Goal: Task Accomplishment & Management: Manage account settings

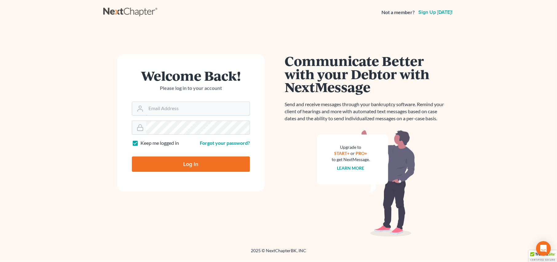
type input "[PERSON_NAME][EMAIL_ADDRESS][DOMAIN_NAME]"
click at [188, 167] on input "Log In" at bounding box center [191, 164] width 118 height 15
type input "Thinking..."
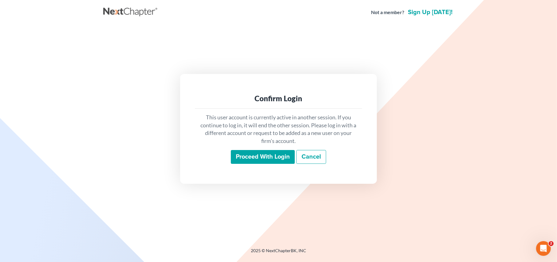
click at [247, 154] on input "Proceed with login" at bounding box center [263, 157] width 64 height 14
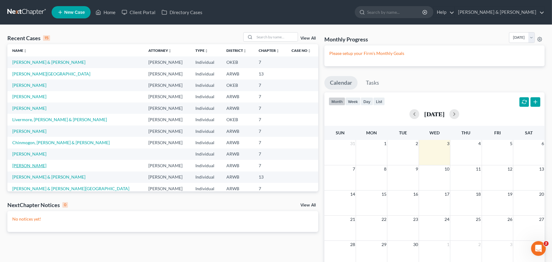
click at [29, 163] on link "Chandler, Gina" at bounding box center [29, 165] width 34 height 5
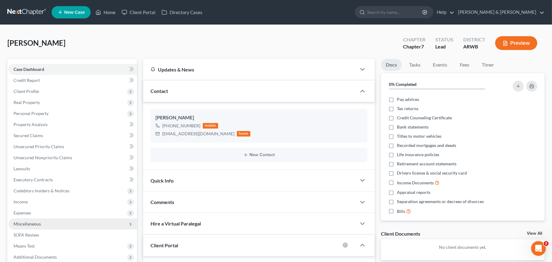
scroll to position [83, 0]
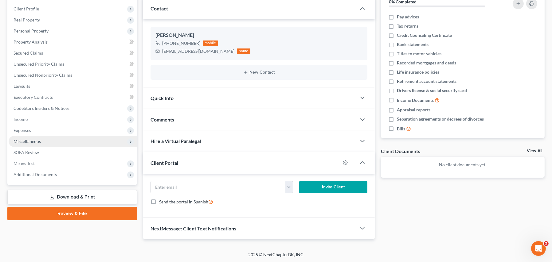
click at [31, 139] on span "Miscellaneous" at bounding box center [27, 141] width 27 height 5
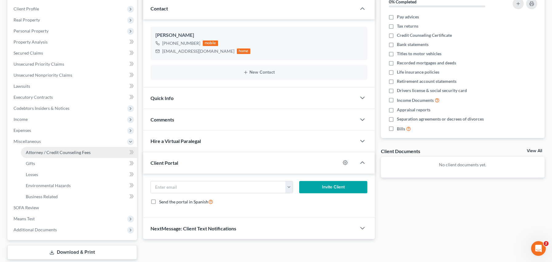
click at [39, 151] on span "Attorney / Credit Counseling Fees" at bounding box center [58, 152] width 65 height 5
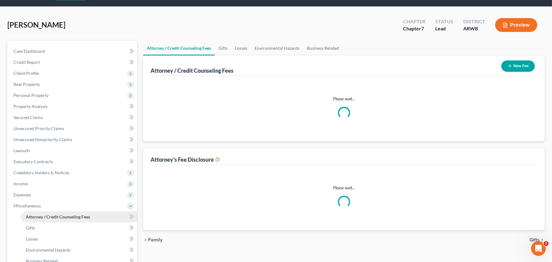
select select "0"
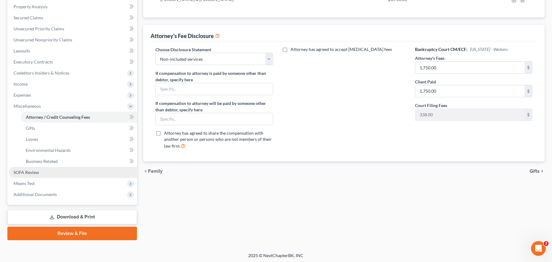
scroll to position [119, 0]
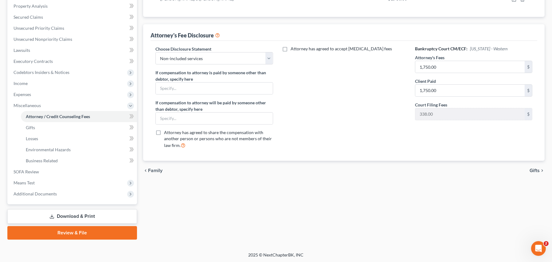
click at [77, 214] on link "Download & Print" at bounding box center [72, 217] width 130 height 14
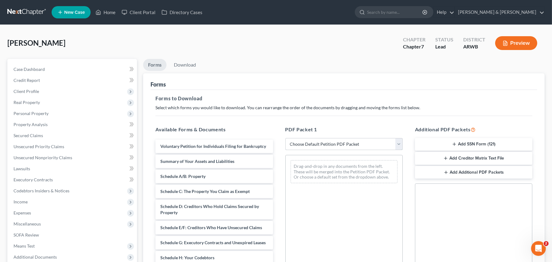
click at [307, 147] on select "Choose Default Petition PDF Packet Complete Bankruptcy Petition (all forms and …" at bounding box center [343, 144] width 117 height 12
select select "4"
click at [285, 138] on select "Choose Default Petition PDF Packet Complete Bankruptcy Petition (all forms and …" at bounding box center [343, 144] width 117 height 12
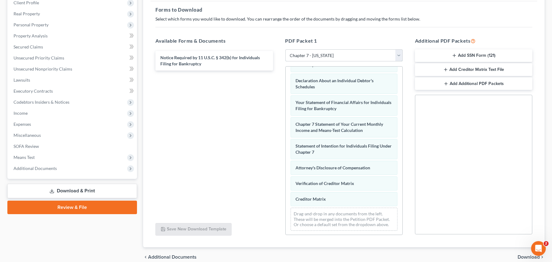
scroll to position [92, 0]
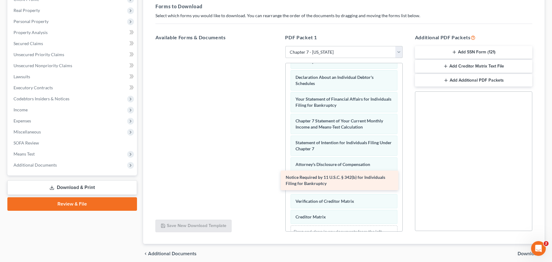
drag, startPoint x: 198, startPoint y: 56, endPoint x: 326, endPoint y: 179, distance: 177.3
click at [278, 46] on div "Notice Required by 11 U.S.C. § 342(b) for Individuals Filing for Bankruptcy Not…" at bounding box center [214, 46] width 127 height 0
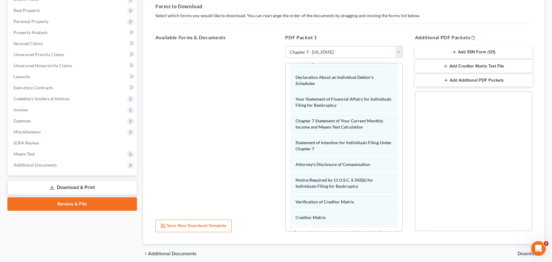
click at [453, 54] on icon "button" at bounding box center [454, 52] width 5 height 5
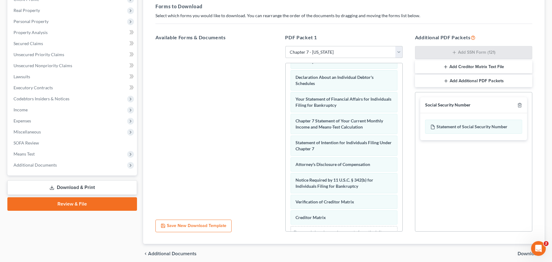
drag, startPoint x: 453, startPoint y: 65, endPoint x: 454, endPoint y: 68, distance: 3.1
click at [453, 65] on button "Add Creditor Matrix Text File" at bounding box center [473, 67] width 117 height 13
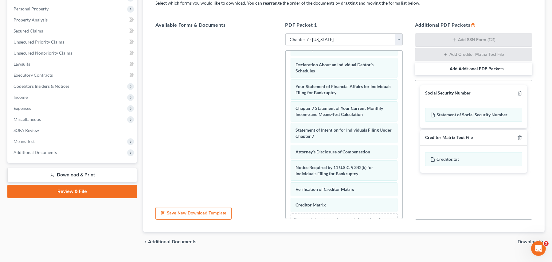
scroll to position [117, 0]
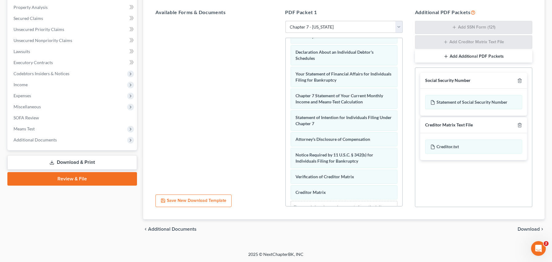
click at [522, 227] on span "Download" at bounding box center [529, 229] width 22 height 5
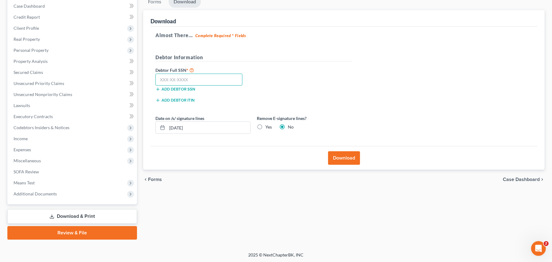
click at [179, 82] on input "text" at bounding box center [198, 80] width 87 height 12
type input "430-51-6870"
click at [265, 126] on label "Yes" at bounding box center [268, 127] width 6 height 6
click at [268, 126] on input "Yes" at bounding box center [270, 126] width 4 height 4
radio input "true"
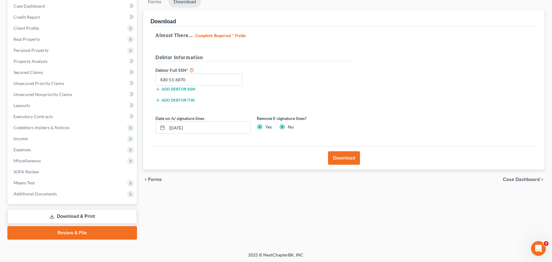
radio input "false"
click at [192, 128] on input "09/03/2025" at bounding box center [208, 128] width 83 height 12
drag, startPoint x: 198, startPoint y: 128, endPoint x: 157, endPoint y: 122, distance: 41.9
click at [157, 122] on div "09/03/2025" at bounding box center [202, 128] width 95 height 12
click at [338, 155] on button "Download" at bounding box center [344, 158] width 32 height 14
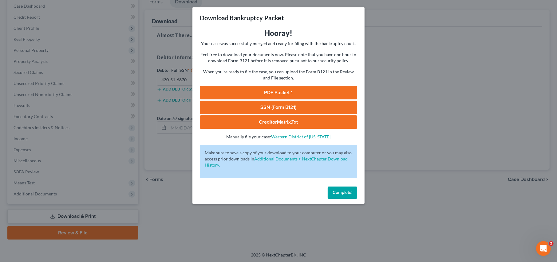
click at [275, 92] on link "PDF Packet 1" at bounding box center [278, 93] width 157 height 14
click at [279, 104] on link "SSN (Form B121)" at bounding box center [278, 108] width 157 height 14
click at [274, 120] on link "CreditorMatrix.txt" at bounding box center [278, 123] width 157 height 14
click at [338, 192] on span "Complete!" at bounding box center [342, 192] width 20 height 5
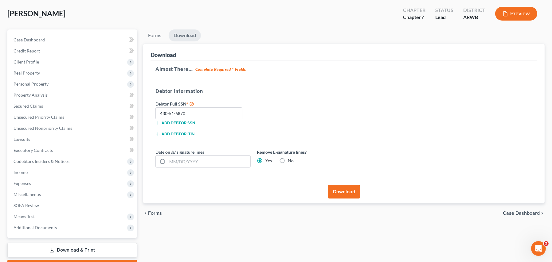
scroll to position [0, 0]
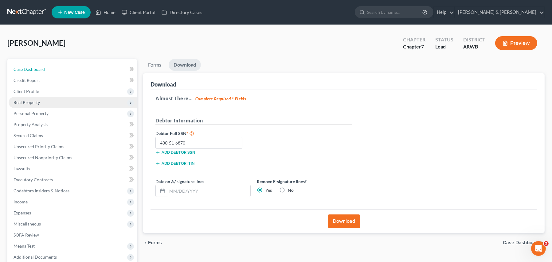
drag, startPoint x: 20, startPoint y: 69, endPoint x: 96, endPoint y: 107, distance: 85.2
click at [20, 69] on span "Case Dashboard" at bounding box center [29, 69] width 31 height 5
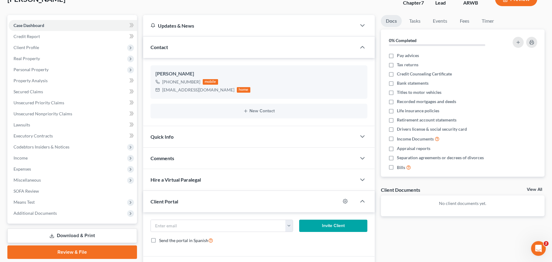
scroll to position [61, 0]
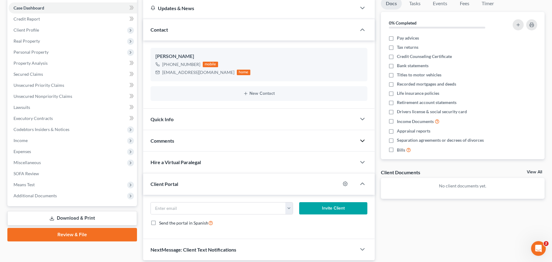
click at [363, 140] on icon "button" at bounding box center [362, 140] width 7 height 7
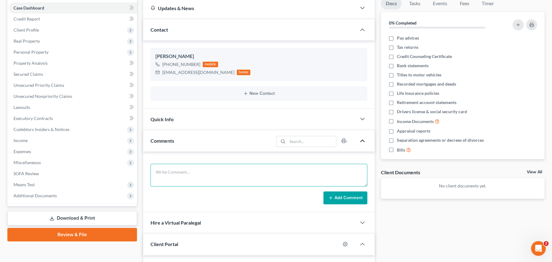
click at [177, 173] on textarea at bounding box center [259, 175] width 217 height 23
type textarea "Emailed Petition to Client on 09/03/25 to review and submitted request for addi…"
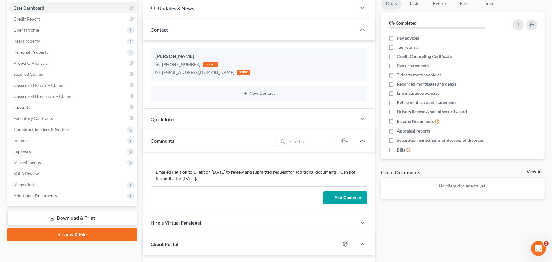
click at [340, 197] on button "Add Comment" at bounding box center [345, 198] width 44 height 13
